Goal: Find specific page/section: Find specific page/section

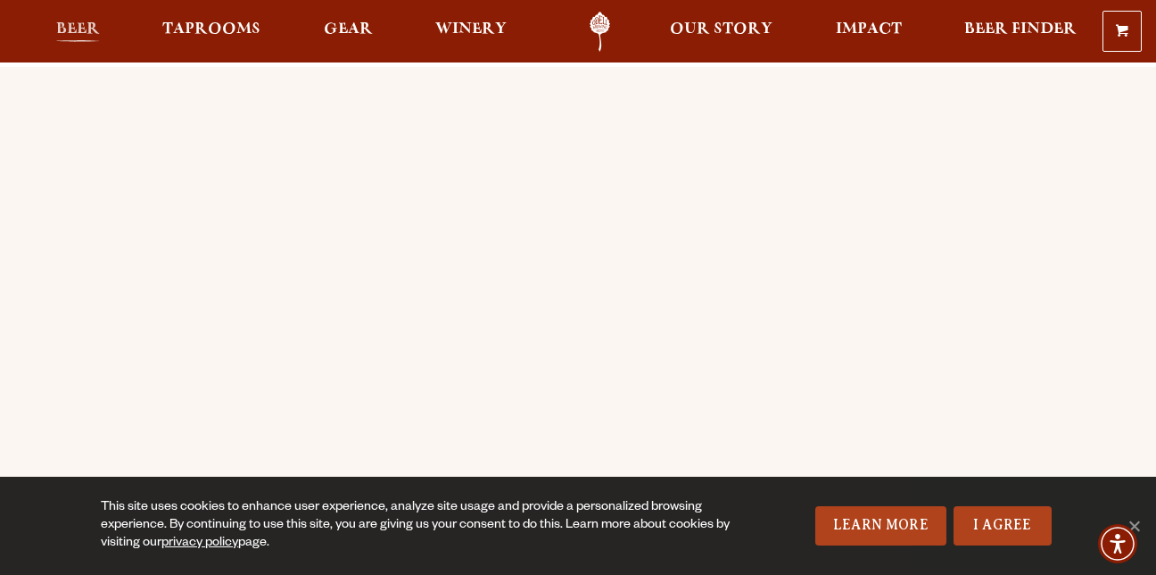
click at [77, 37] on span "Beer" at bounding box center [78, 29] width 44 height 14
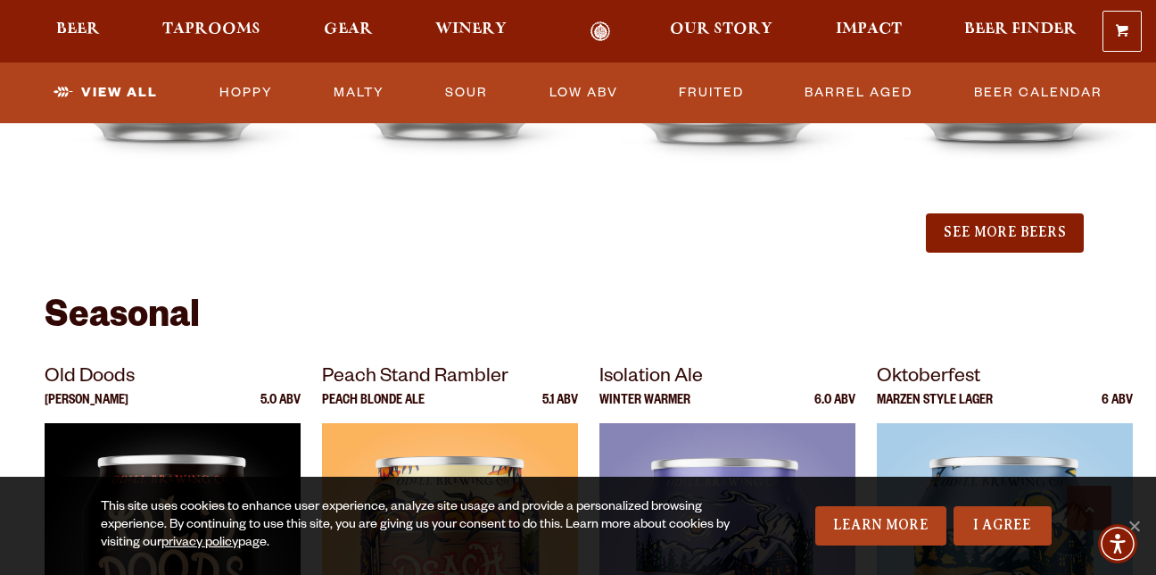
scroll to position [2266, 0]
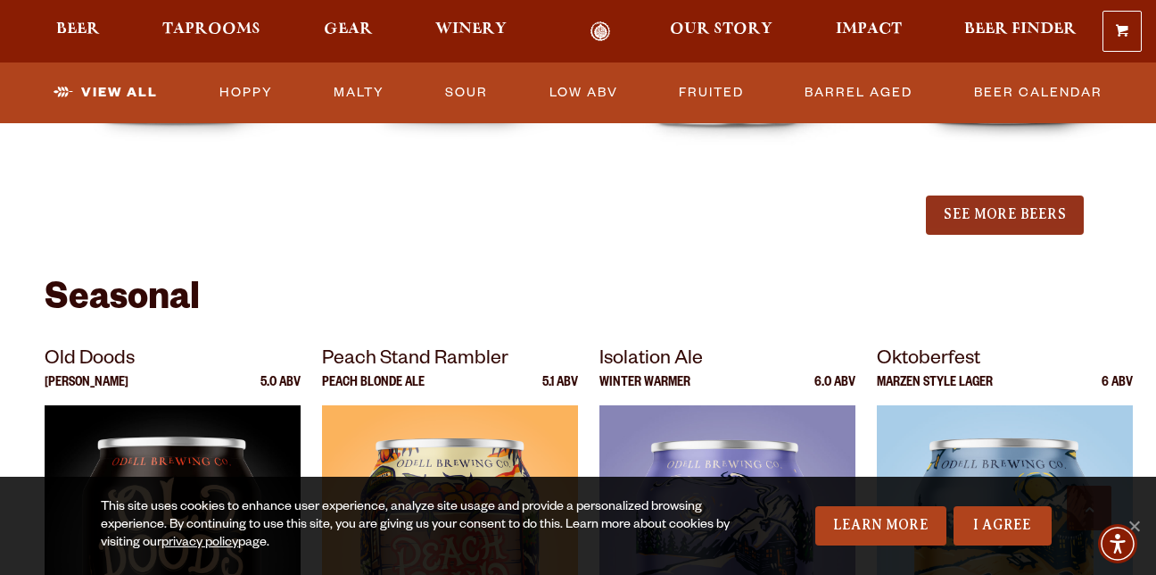
click at [1058, 209] on button "See More Beers" at bounding box center [1004, 214] width 157 height 39
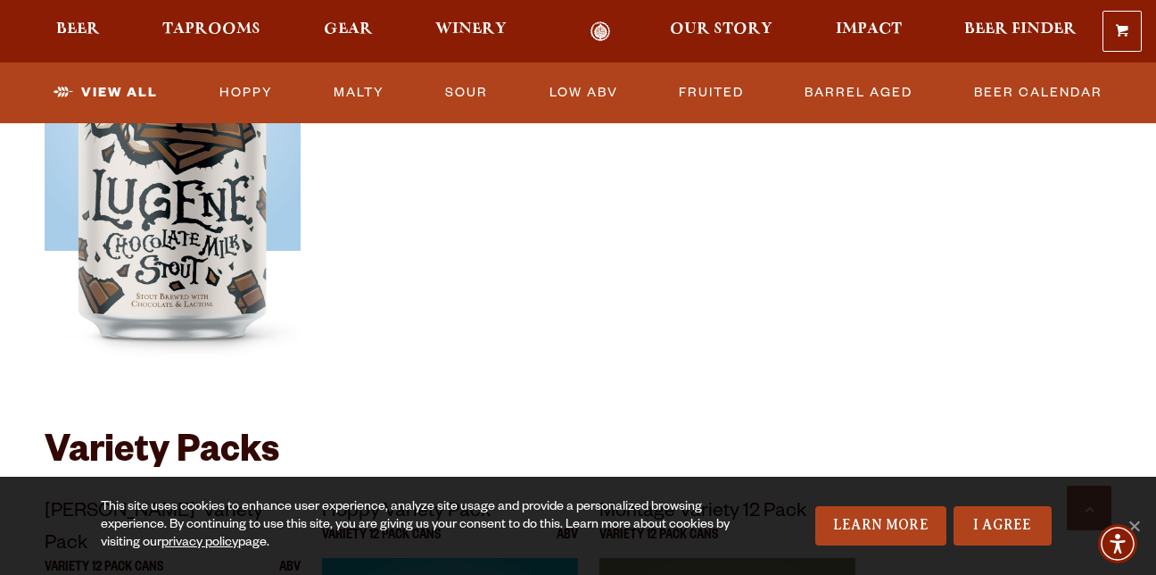
scroll to position [3806, 0]
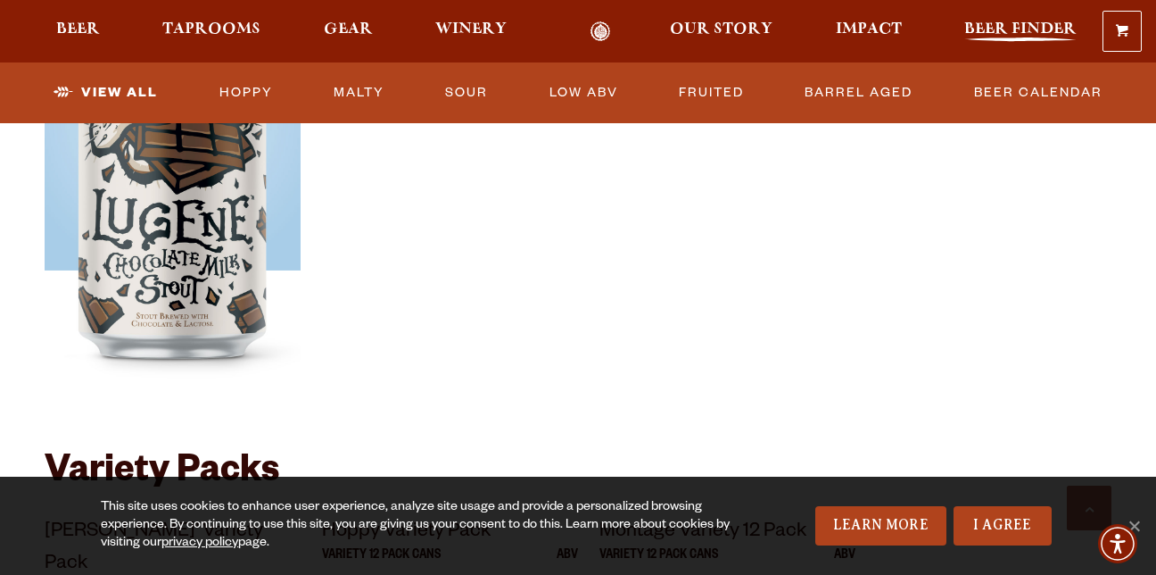
click at [992, 25] on span "Beer Finder" at bounding box center [1021, 29] width 112 height 14
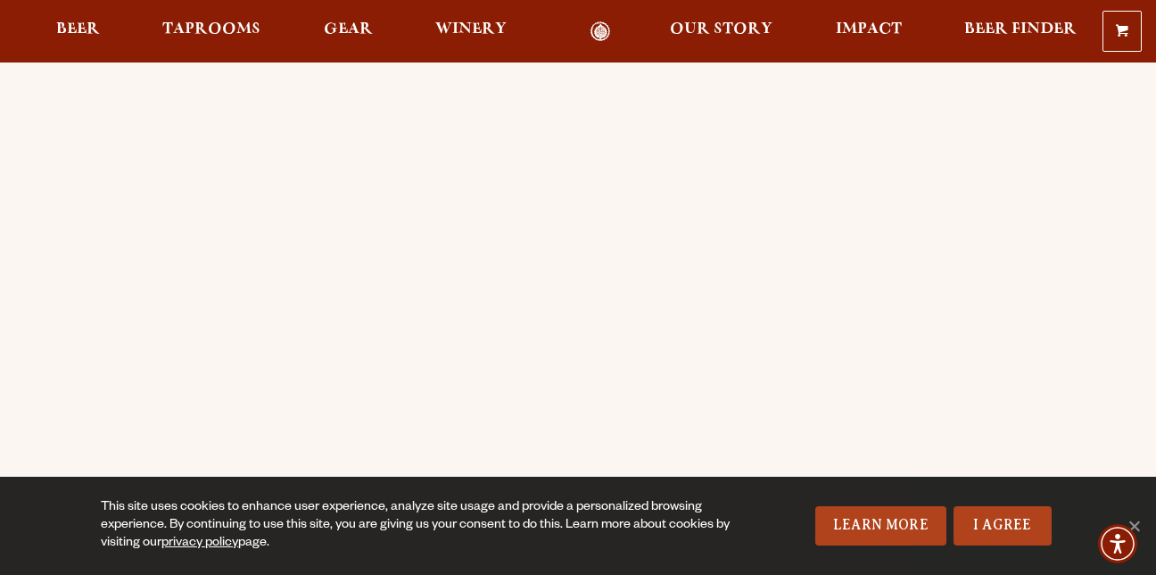
scroll to position [173, 0]
